Goal: Find specific page/section: Find specific page/section

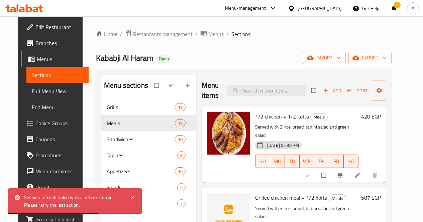
scroll to position [94, 0]
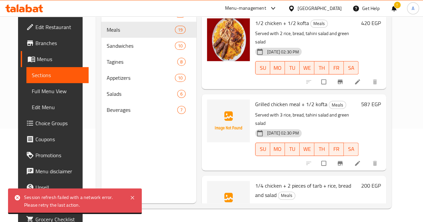
click at [277, 10] on div at bounding box center [271, 8] width 11 height 8
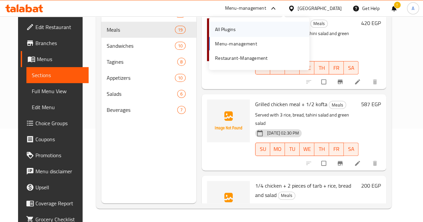
click at [262, 30] on div "All Plugins" at bounding box center [259, 29] width 100 height 15
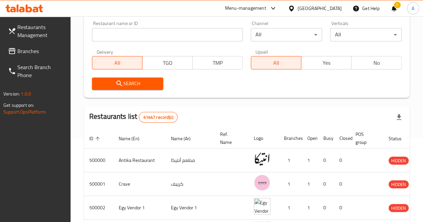
scroll to position [82, 0]
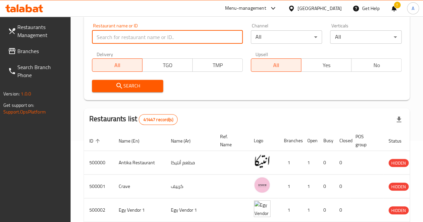
click at [145, 39] on input "search" at bounding box center [167, 36] width 151 height 13
paste input "698329"
type input "698329"
click button "Search" at bounding box center [128, 86] width 72 height 12
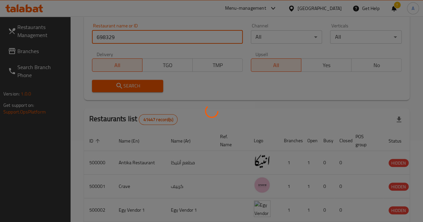
scroll to position [76, 0]
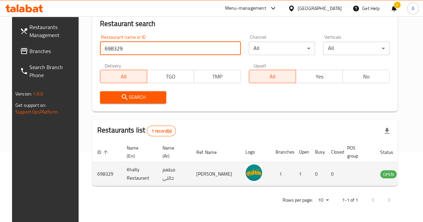
click at [191, 174] on td "حسن علي عبدالحكم محمد" at bounding box center [215, 175] width 49 height 24
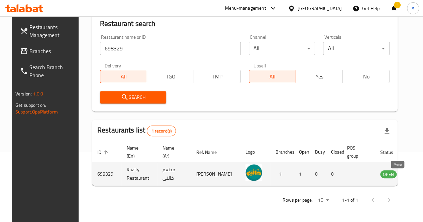
click at [420, 173] on icon "enhanced table" at bounding box center [421, 174] width 2 height 3
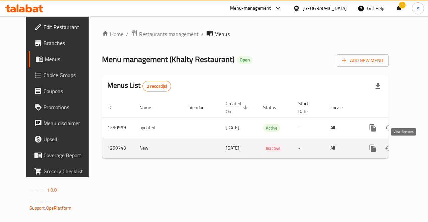
click at [417, 144] on icon "enhanced table" at bounding box center [421, 148] width 8 height 8
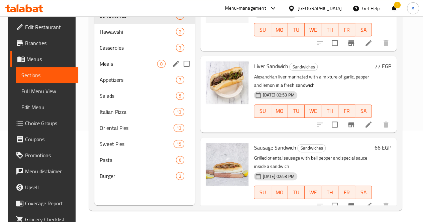
scroll to position [94, 0]
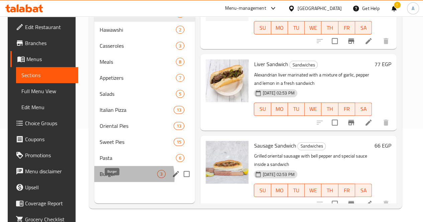
click at [117, 178] on span "Burger" at bounding box center [129, 174] width 58 height 8
